Goal: Information Seeking & Learning: Learn about a topic

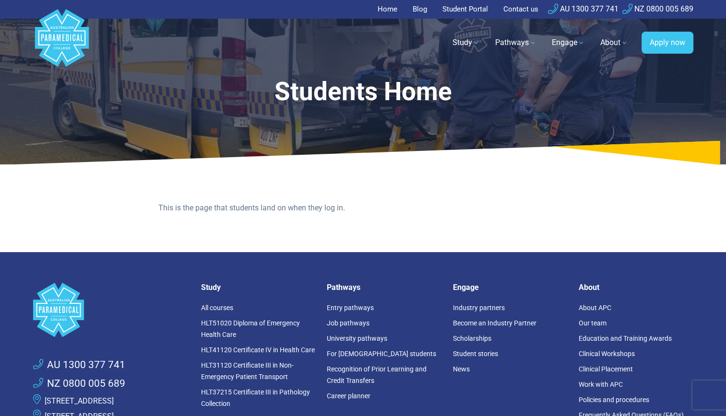
click at [378, 1] on link "Home" at bounding box center [390, 9] width 25 height 19
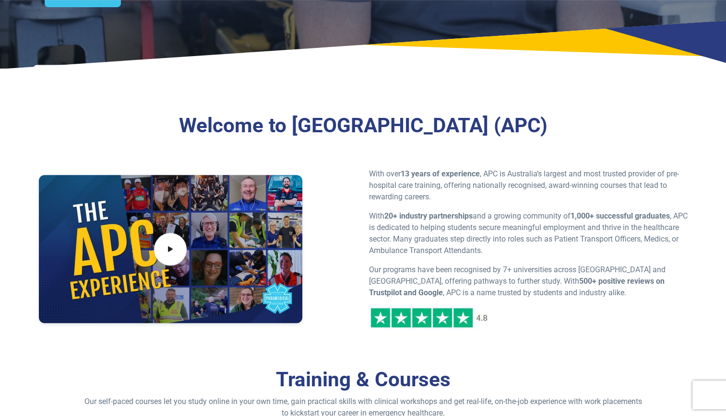
scroll to position [316, 0]
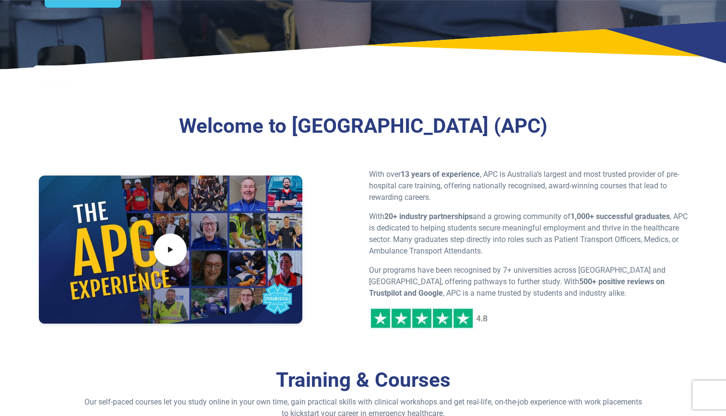
drag, startPoint x: 440, startPoint y: 125, endPoint x: 251, endPoint y: 129, distance: 189.5
click at [251, 129] on h3 "Welcome to Australian Paramedical College (APC)" at bounding box center [362, 126] width 551 height 24
copy h3 "Australian Paramedical College"
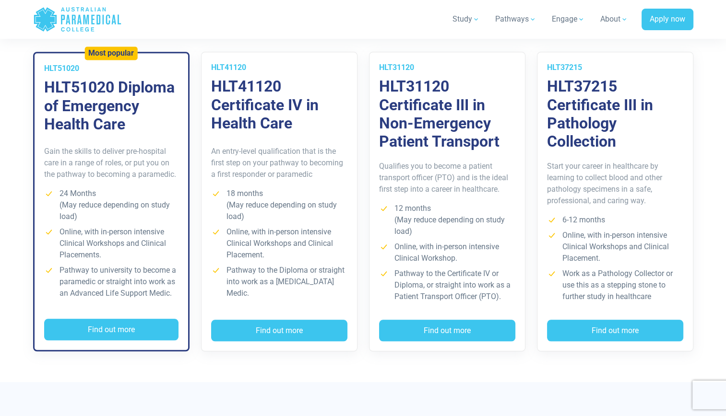
scroll to position [714, 0]
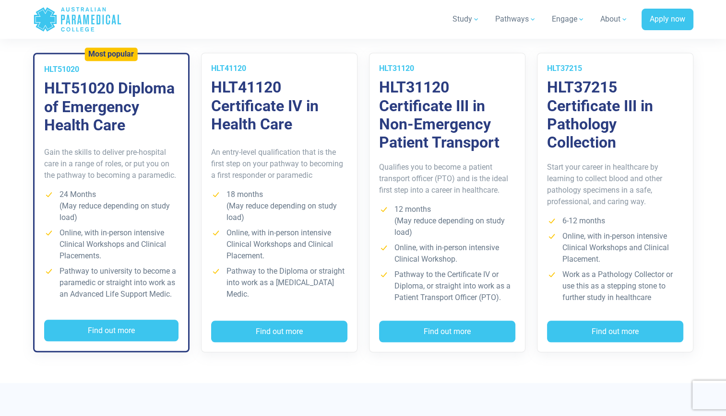
click at [110, 201] on li "24 Months (May reduce depending on study load)" at bounding box center [111, 206] width 134 height 35
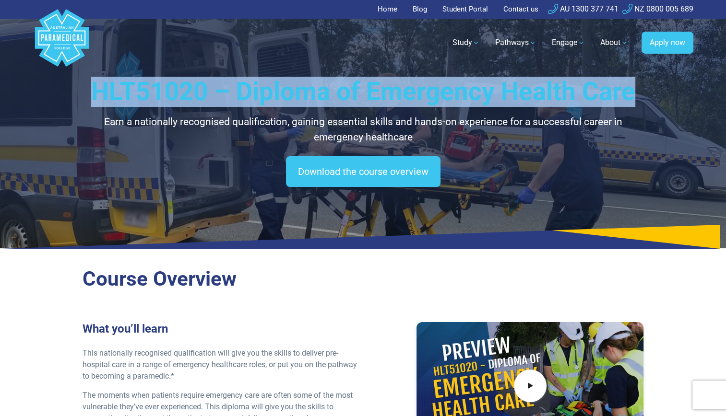
click at [87, 99] on h1 "HLT51020 – Diploma of Emergency Health Care" at bounding box center [363, 92] width 561 height 30
